Goal: Check status: Check status

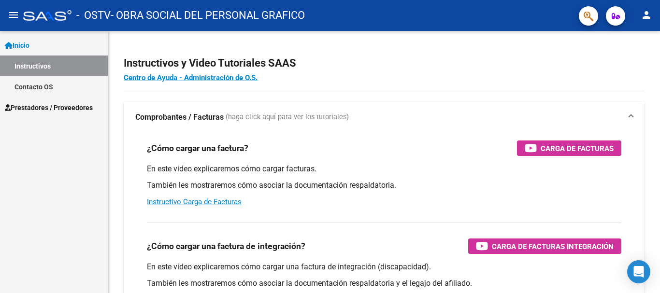
click at [56, 87] on link "Contacto OS" at bounding box center [54, 86] width 108 height 21
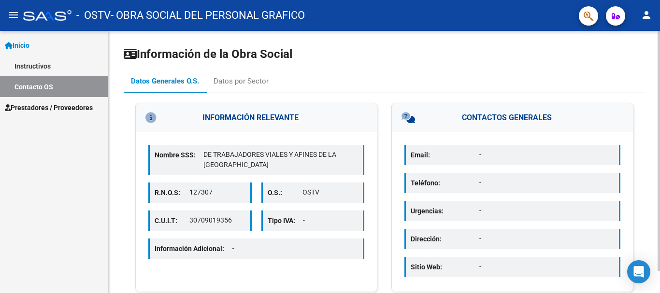
click at [487, 160] on div "Email: -" at bounding box center [512, 155] width 216 height 20
click at [236, 80] on div "Datos por Sector" at bounding box center [241, 81] width 55 height 11
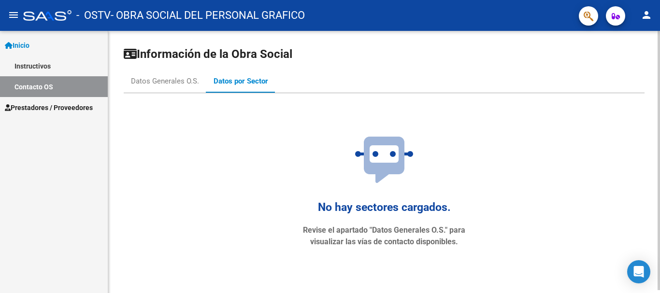
scroll to position [3, 0]
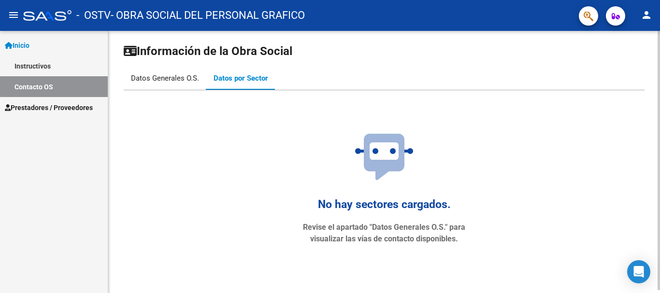
click at [167, 78] on div "Datos Generales O.S." at bounding box center [165, 78] width 68 height 11
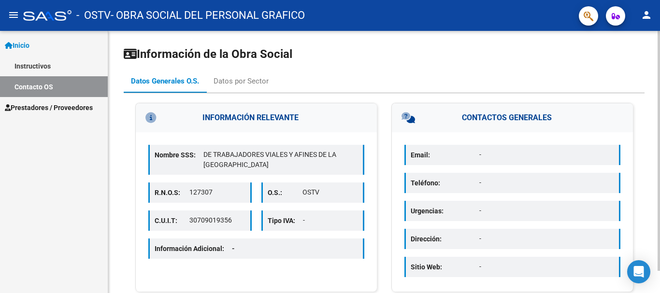
scroll to position [24, 0]
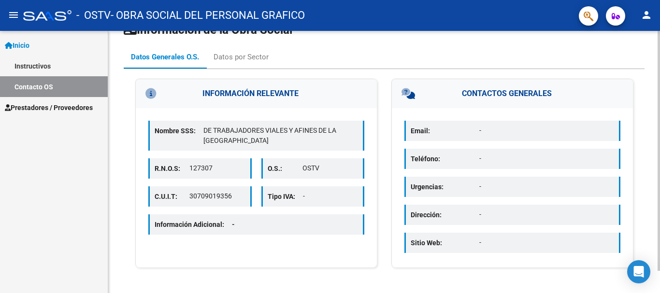
click at [226, 193] on p "30709019356" at bounding box center [217, 196] width 56 height 10
click at [303, 202] on div "Tipo IVA: -" at bounding box center [312, 197] width 103 height 20
click at [33, 108] on span "Prestadores / Proveedores" at bounding box center [49, 107] width 88 height 11
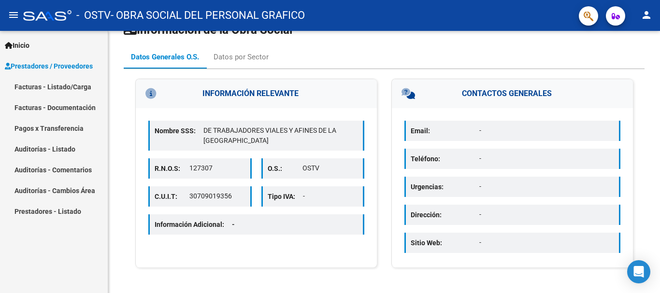
click at [62, 89] on link "Facturas - Listado/Carga" at bounding box center [54, 86] width 108 height 21
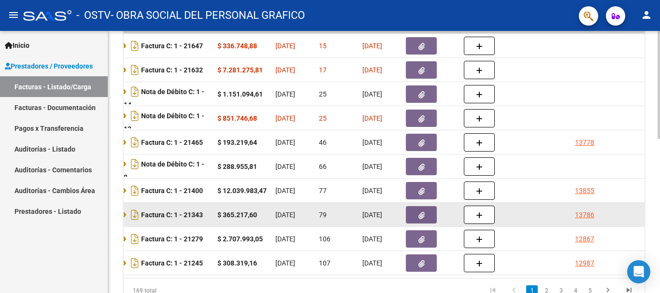
scroll to position [278, 0]
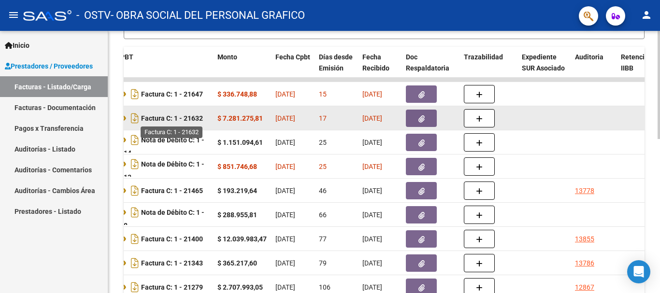
drag, startPoint x: 195, startPoint y: 120, endPoint x: 228, endPoint y: 118, distance: 32.9
click at [213, 120] on datatable-body-cell "Factura C: 1 - 21632" at bounding box center [162, 118] width 101 height 24
drag, startPoint x: 362, startPoint y: 118, endPoint x: 397, endPoint y: 116, distance: 34.4
click at [382, 116] on span "[DATE]" at bounding box center [372, 119] width 20 height 8
